Goal: Information Seeking & Learning: Learn about a topic

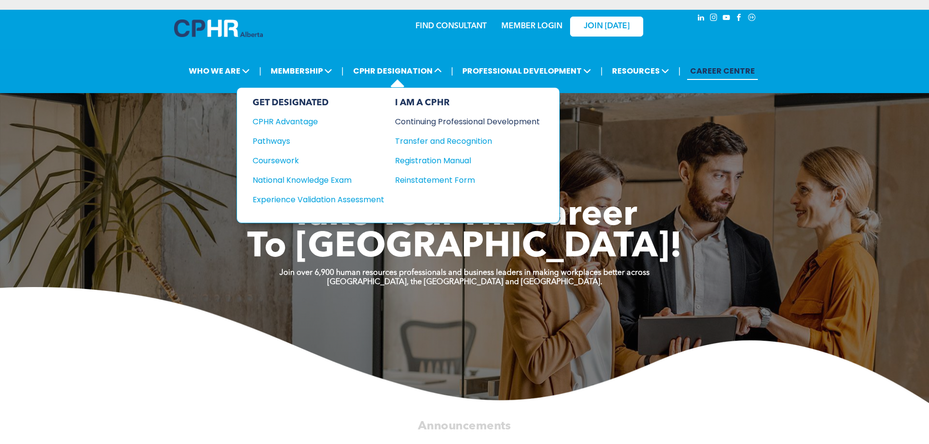
click at [435, 120] on div "Continuing Professional Development" at bounding box center [460, 122] width 130 height 12
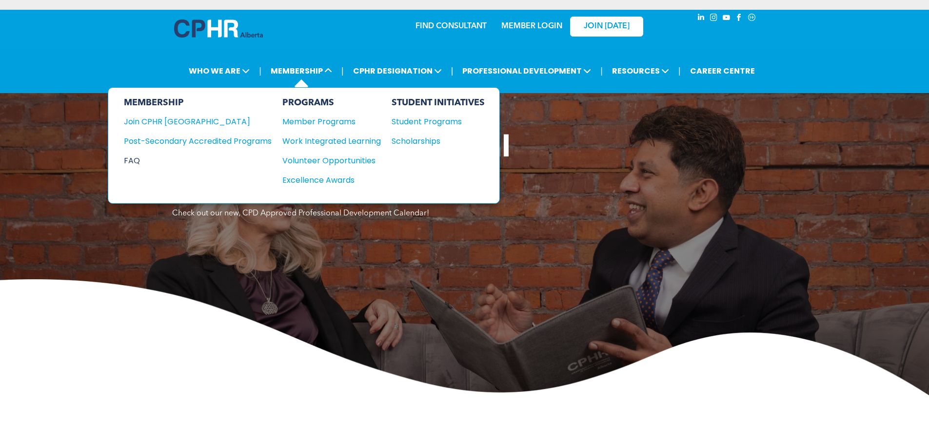
click at [143, 158] on div "FAQ" at bounding box center [190, 161] width 133 height 12
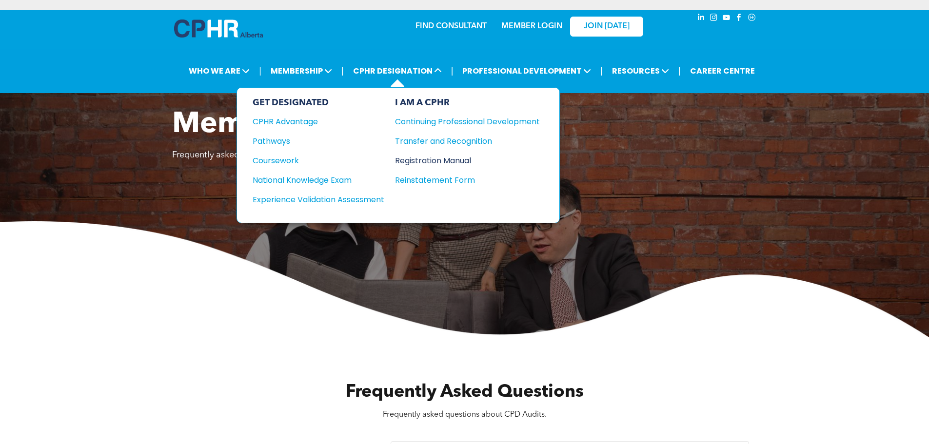
click at [434, 158] on div "Registration Manual" at bounding box center [460, 161] width 130 height 12
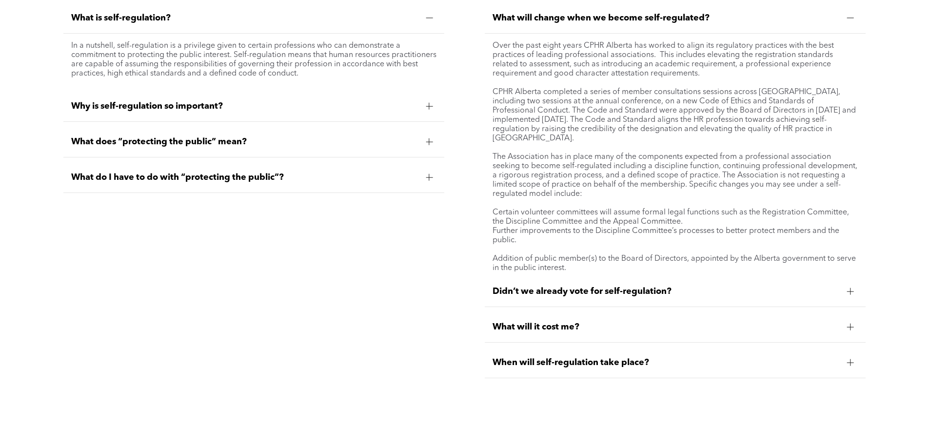
scroll to position [3901, 0]
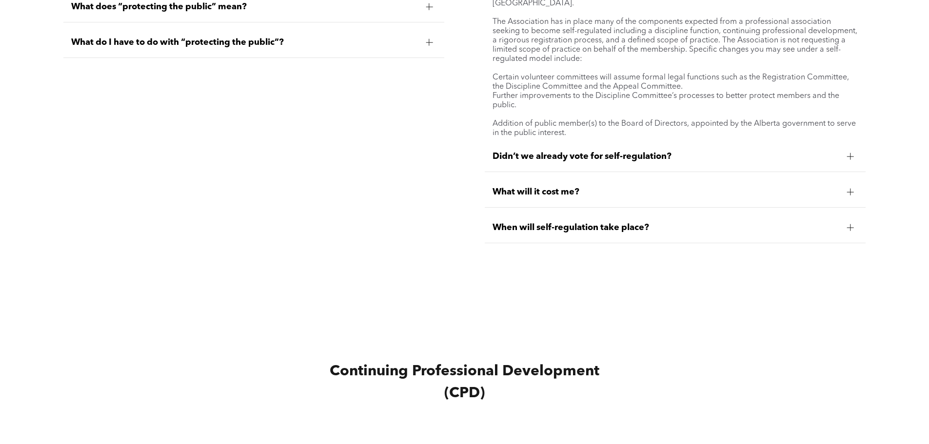
click at [550, 179] on div "What will it cost me?" at bounding box center [675, 192] width 381 height 31
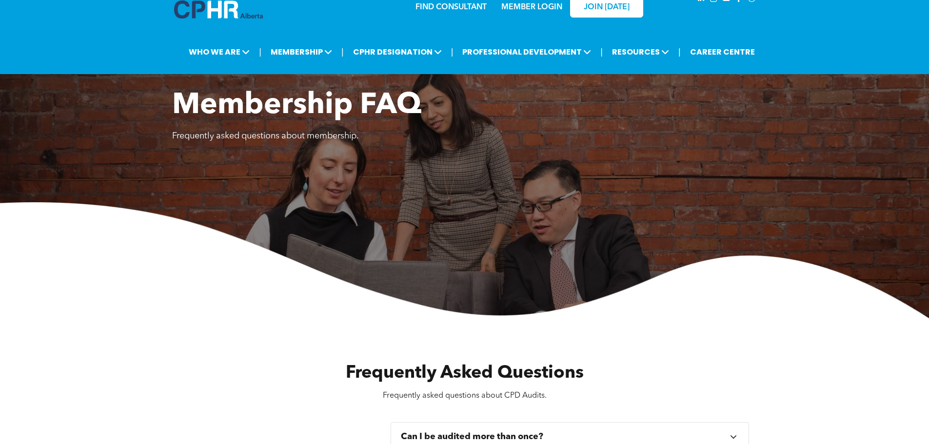
scroll to position [0, 0]
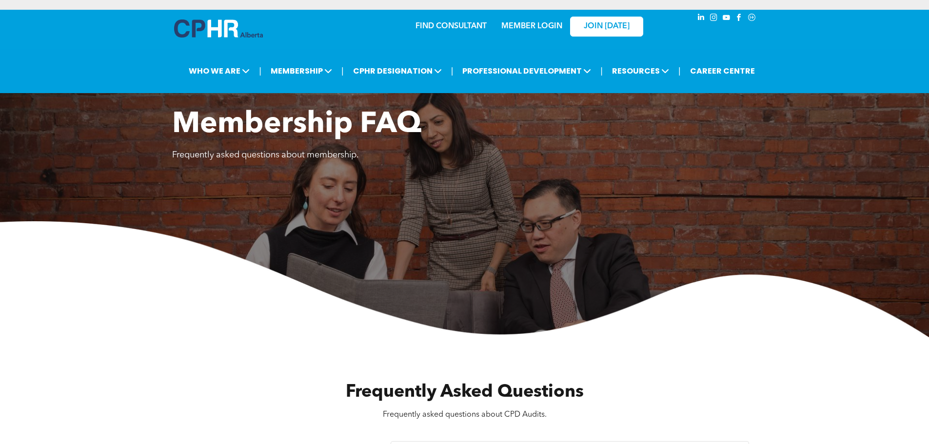
click at [518, 25] on link "MEMBER LOGIN" at bounding box center [531, 26] width 61 height 8
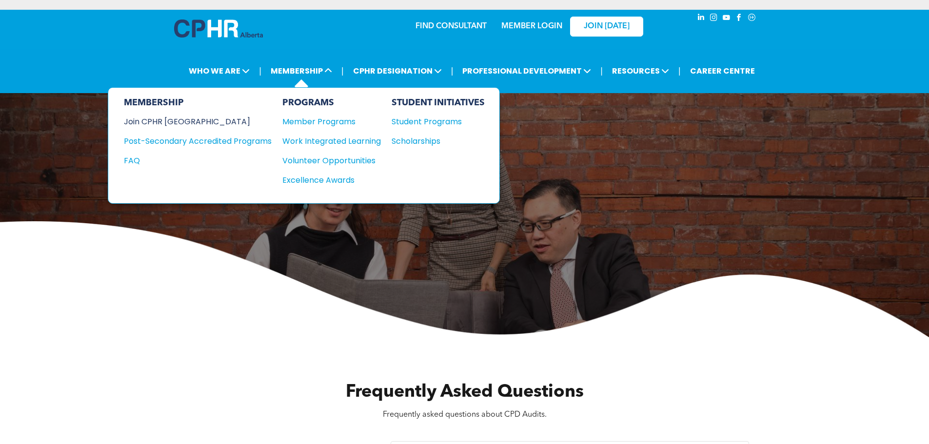
click at [176, 118] on div "Join CPHR [GEOGRAPHIC_DATA]" at bounding box center [190, 122] width 133 height 12
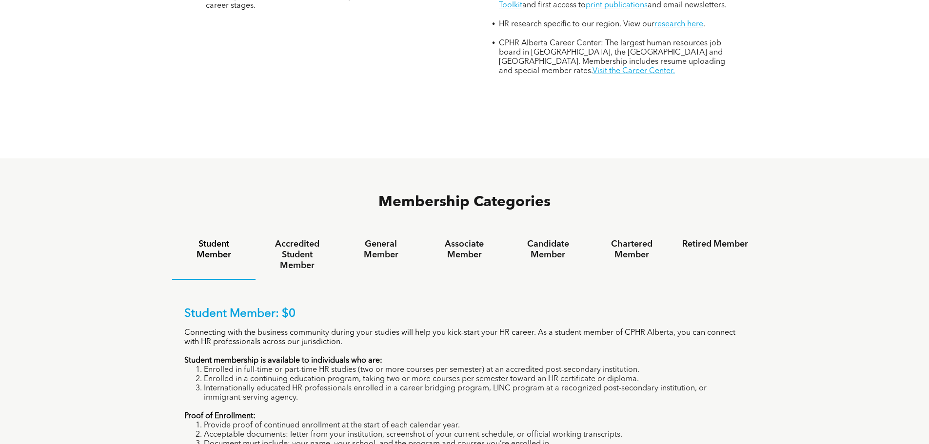
scroll to position [536, 0]
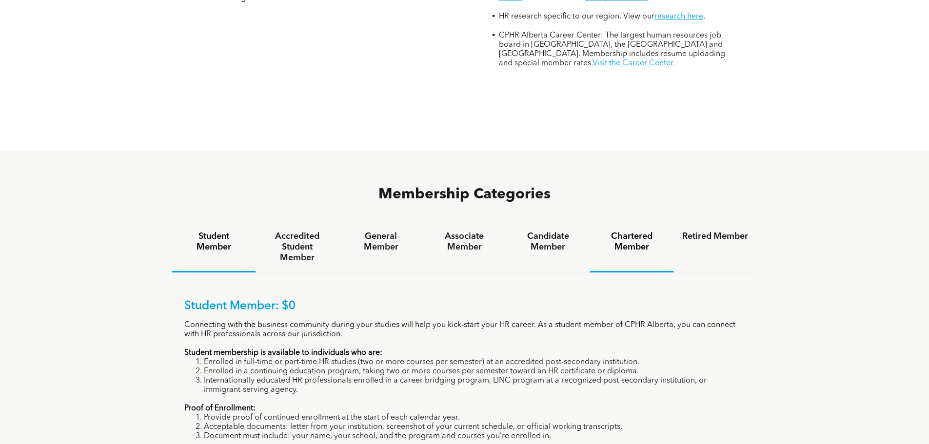
drag, startPoint x: 653, startPoint y: 197, endPoint x: 613, endPoint y: 209, distance: 42.0
click at [651, 231] on h4 "Chartered Member" at bounding box center [632, 241] width 66 height 21
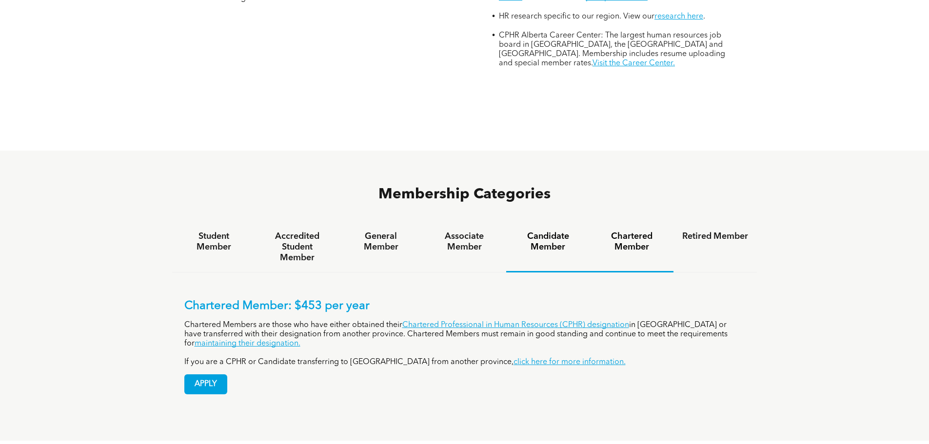
click at [568, 231] on h4 "Candidate Member" at bounding box center [548, 241] width 66 height 21
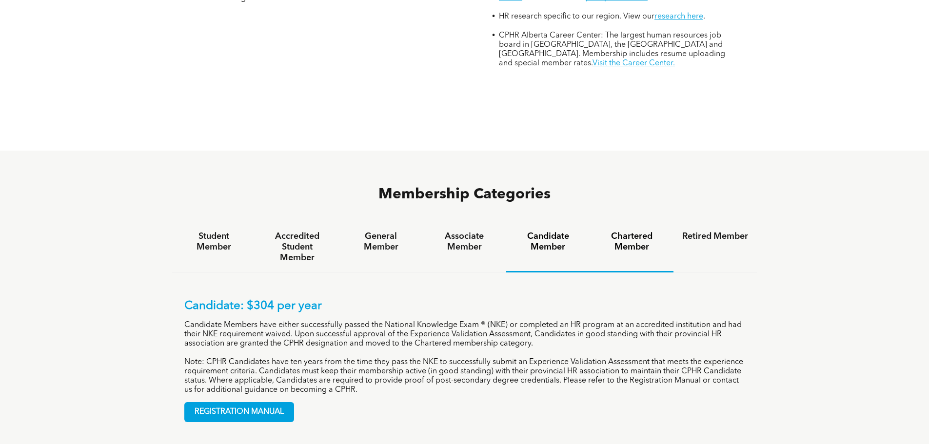
click at [610, 231] on h4 "Chartered Member" at bounding box center [632, 241] width 66 height 21
